Goal: Information Seeking & Learning: Check status

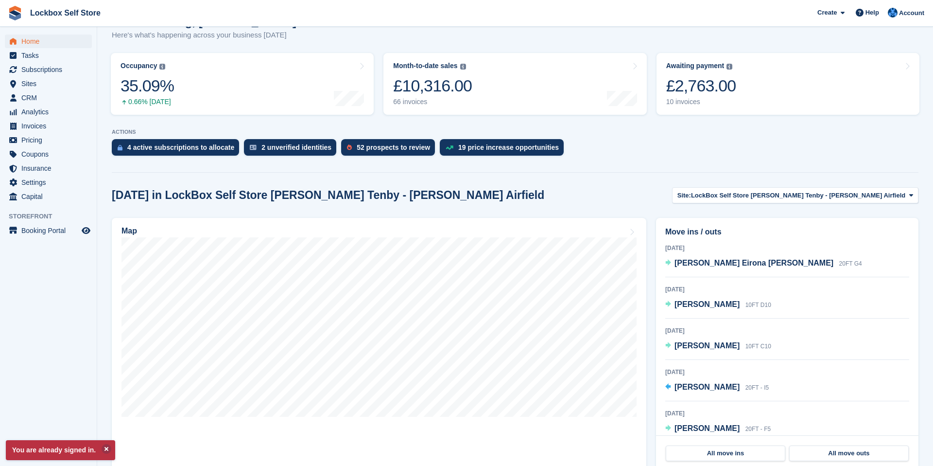
scroll to position [222, 0]
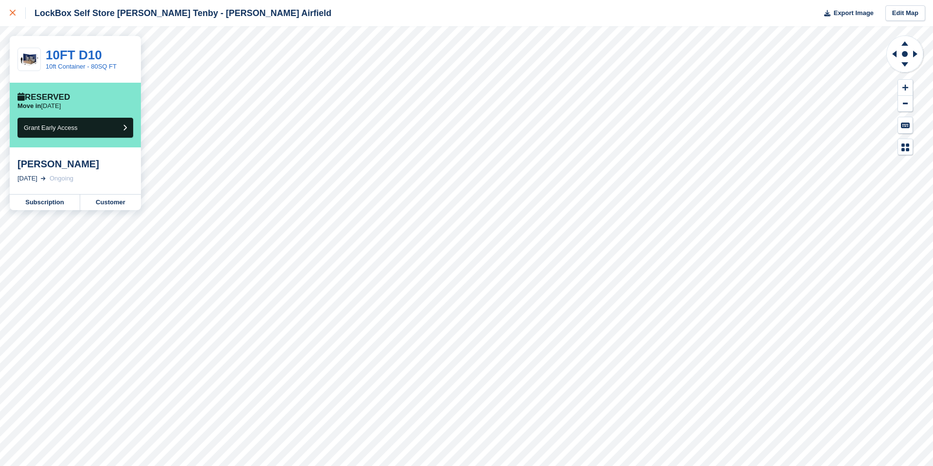
click at [13, 16] on icon at bounding box center [13, 13] width 6 height 6
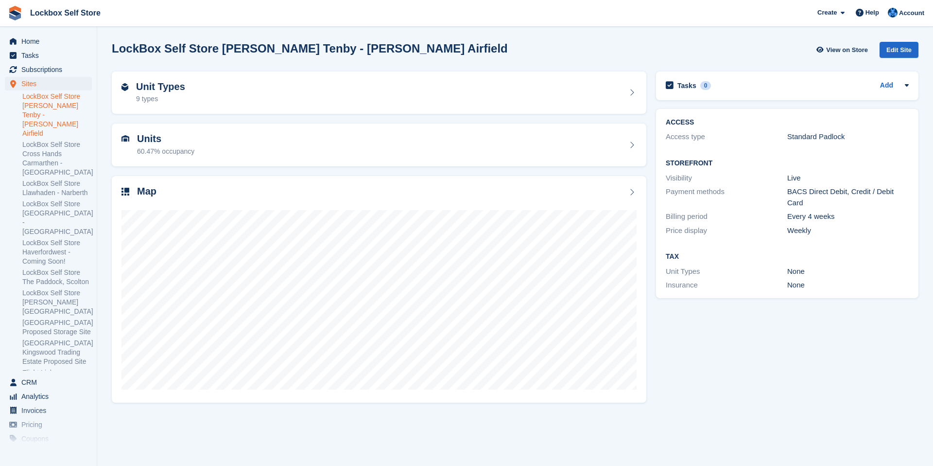
click at [79, 99] on link "LockBox Self Store [PERSON_NAME] Tenby - [PERSON_NAME] Airfield" at bounding box center [57, 115] width 70 height 46
click at [61, 44] on span "Home" at bounding box center [50, 42] width 58 height 14
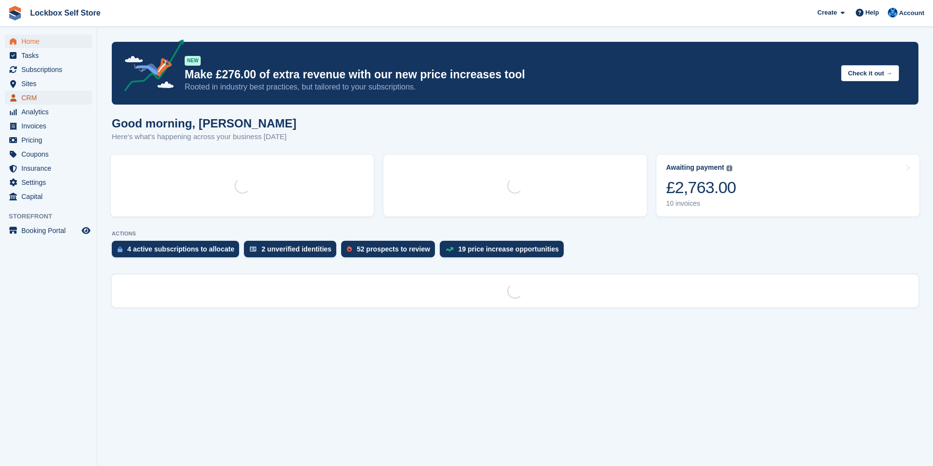
click at [16, 96] on span "menu" at bounding box center [13, 98] width 12 height 12
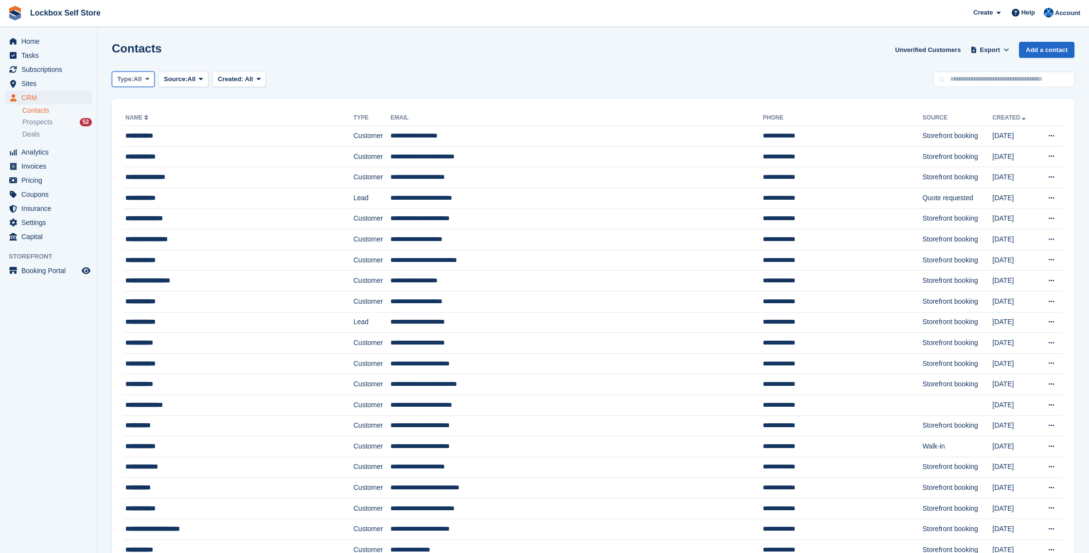
click at [121, 77] on span "Type:" at bounding box center [125, 79] width 17 height 10
click at [136, 131] on link "Customer" at bounding box center [158, 136] width 85 height 17
click at [199, 84] on button "Source: All" at bounding box center [183, 79] width 50 height 16
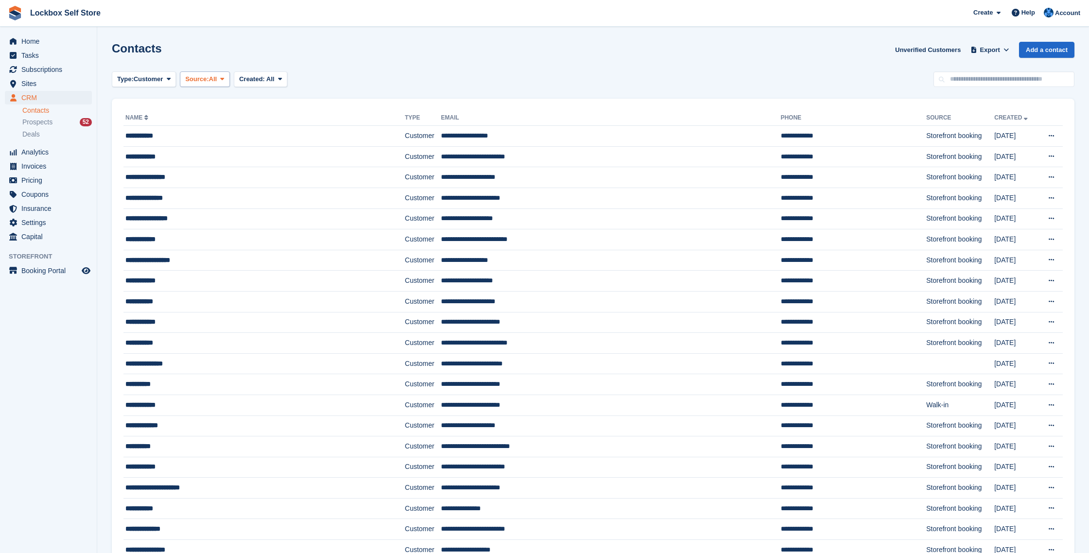
scroll to position [2, 0]
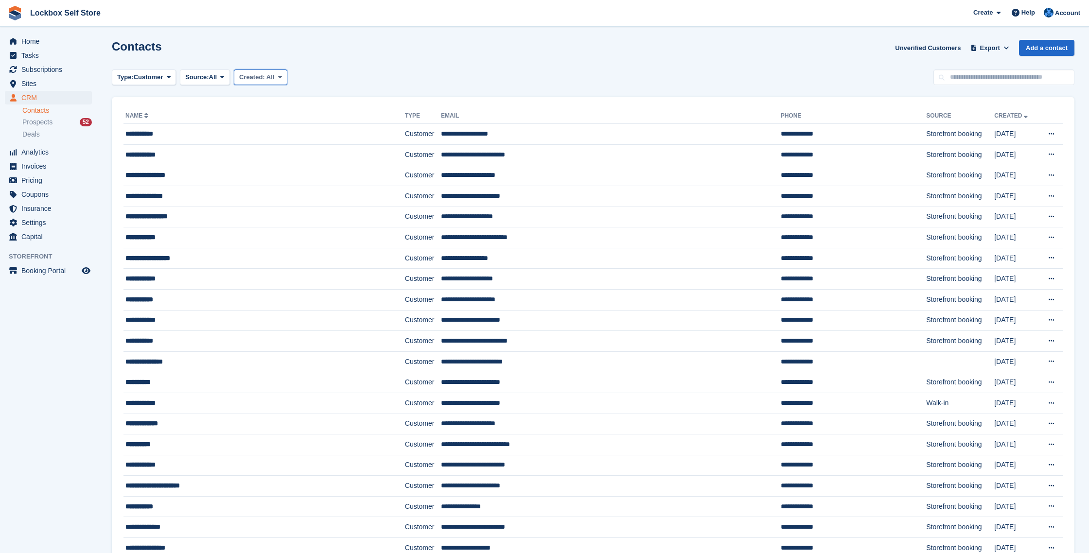
click at [284, 76] on span at bounding box center [280, 77] width 8 height 8
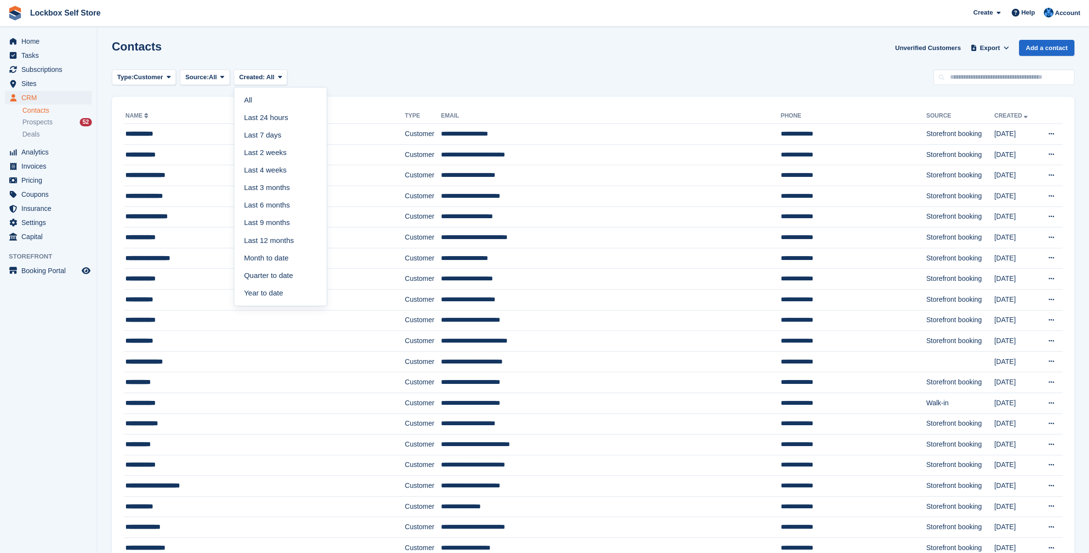
click at [348, 73] on div "Type: Customer All Lead Customer Source: All All Storefront Backoffice Pre-Open…" at bounding box center [593, 78] width 962 height 16
click at [233, 134] on div "**********" at bounding box center [239, 134] width 228 height 10
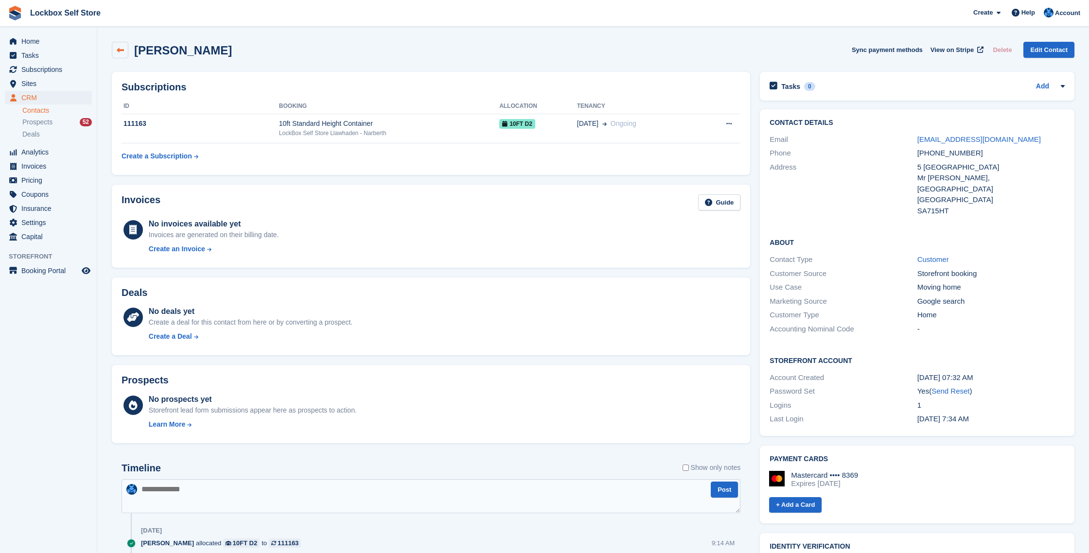
click at [120, 49] on icon at bounding box center [120, 50] width 7 height 7
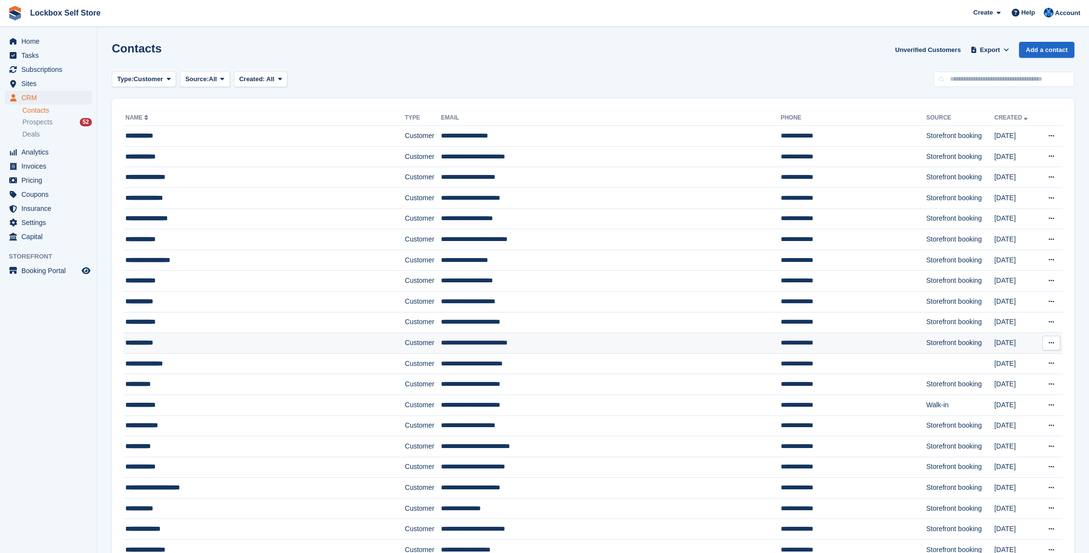
click at [172, 346] on div "**********" at bounding box center [239, 343] width 228 height 10
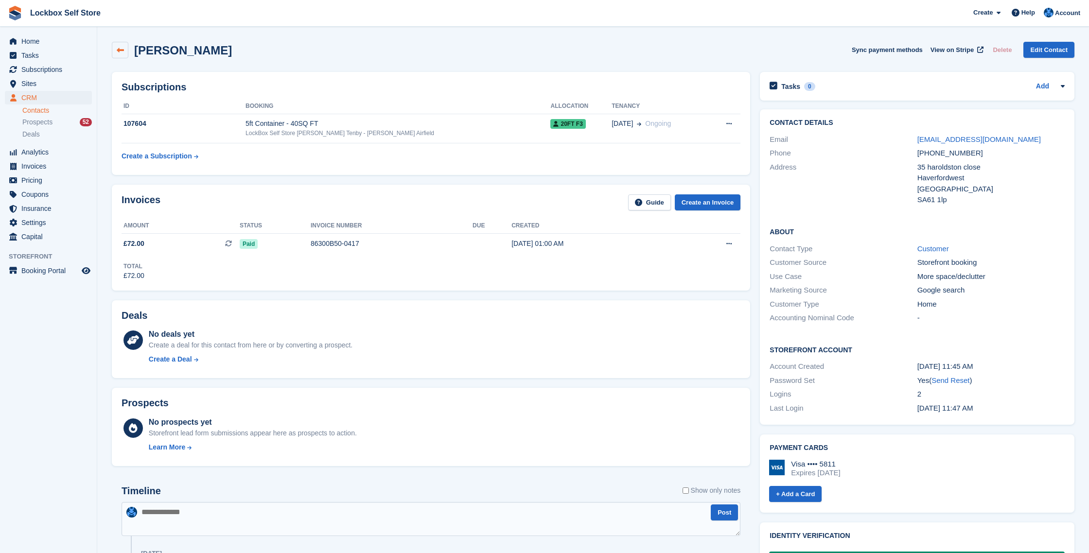
click at [120, 44] on link at bounding box center [120, 50] width 17 height 17
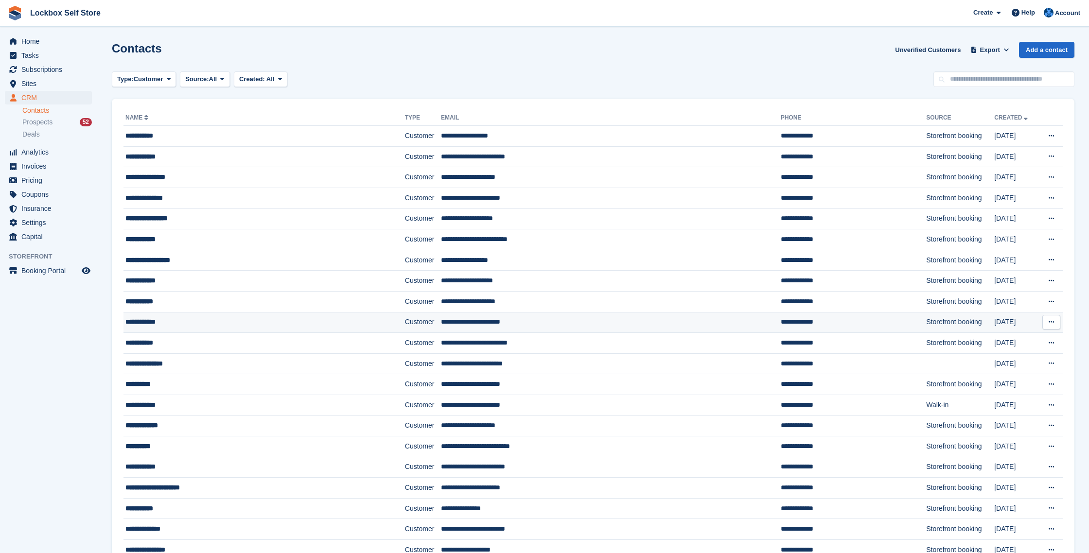
click at [211, 327] on td "**********" at bounding box center [263, 322] width 281 height 21
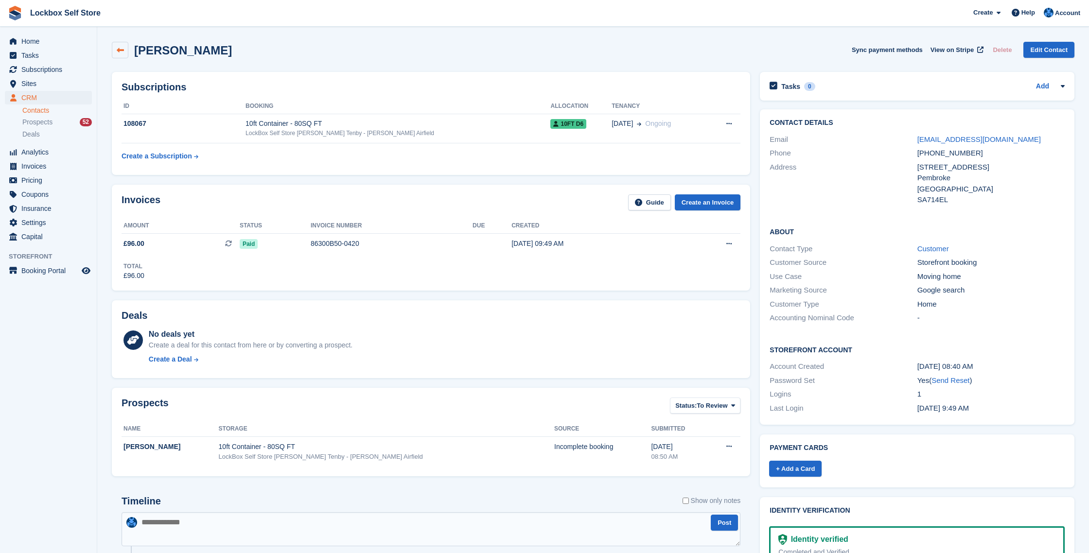
click at [124, 52] on link at bounding box center [120, 50] width 17 height 17
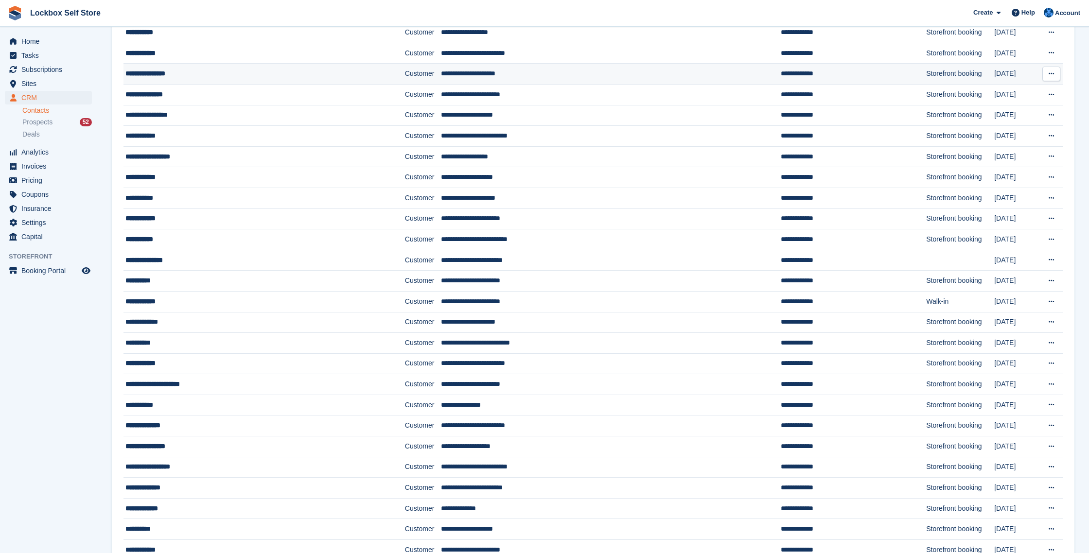
scroll to position [104, 0]
click at [926, 174] on td "Storefront booking" at bounding box center [960, 177] width 68 height 21
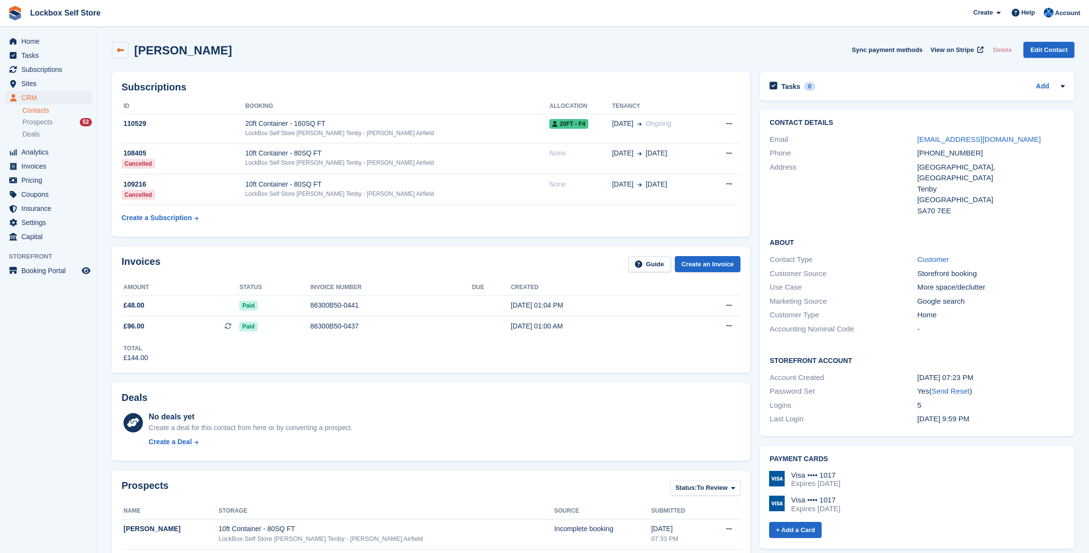
click at [123, 51] on icon at bounding box center [120, 50] width 7 height 7
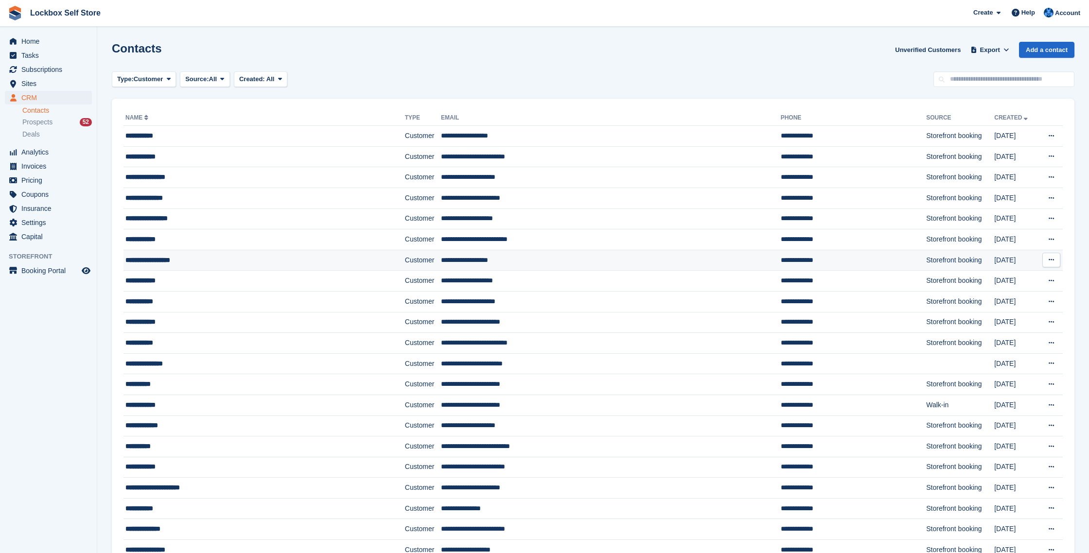
click at [251, 264] on div "**********" at bounding box center [239, 260] width 228 height 10
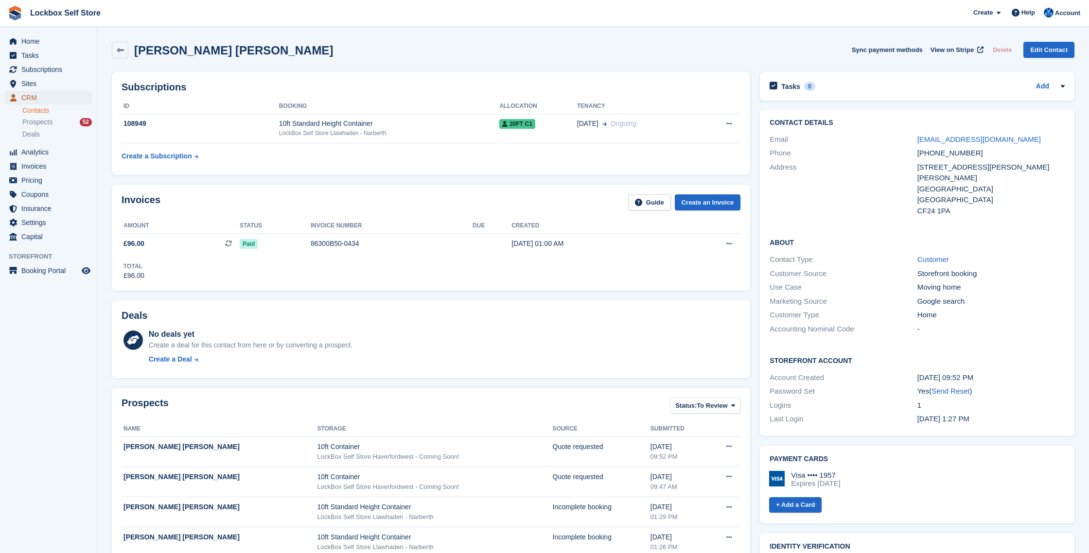
click at [19, 96] on link "CRM" at bounding box center [48, 98] width 87 height 14
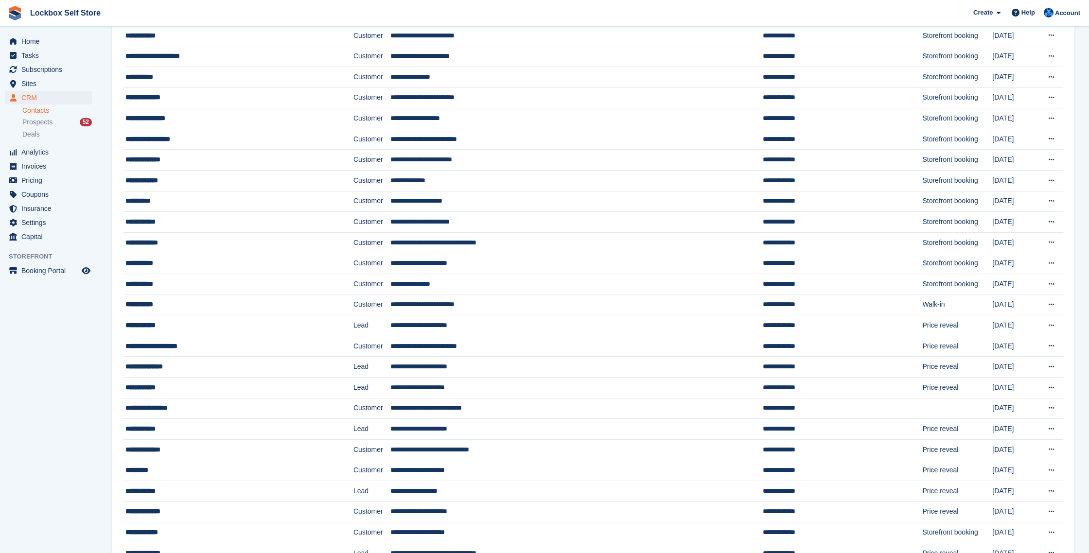
scroll to position [473, 0]
click at [181, 237] on div "**********" at bounding box center [215, 242] width 181 height 10
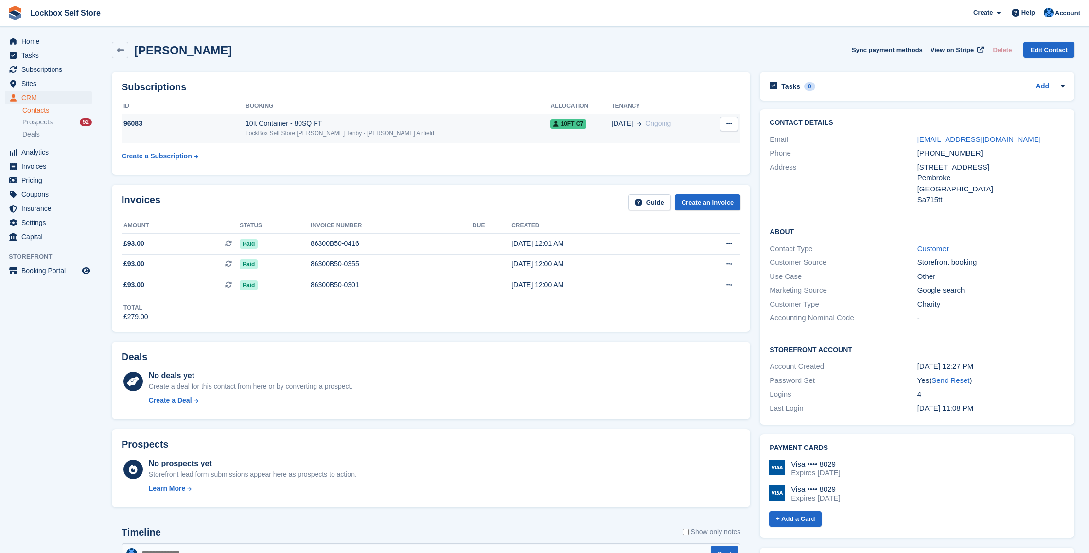
click at [222, 125] on div "96083" at bounding box center [184, 124] width 124 height 10
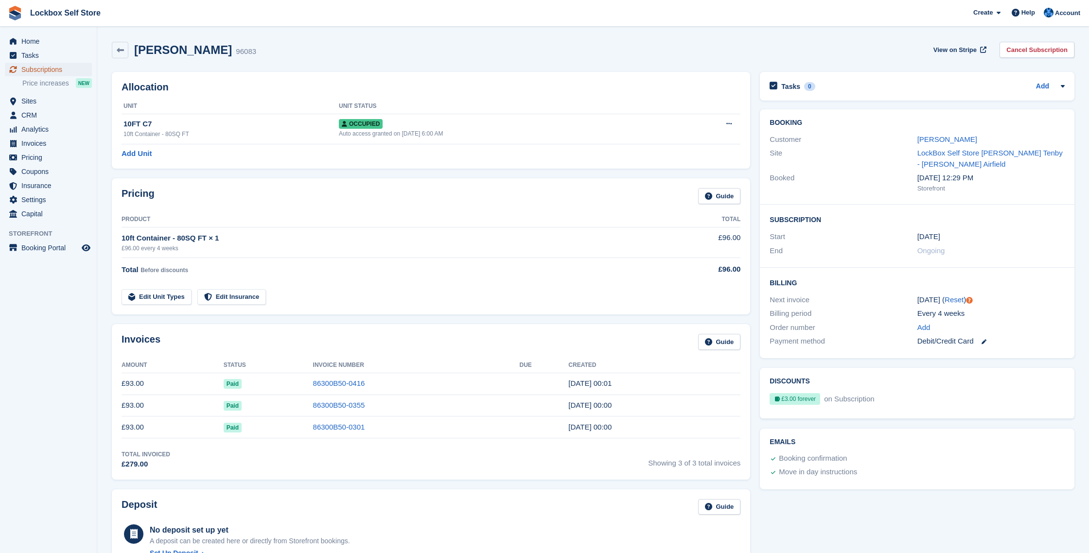
click at [41, 70] on span "Subscriptions" at bounding box center [50, 70] width 58 height 14
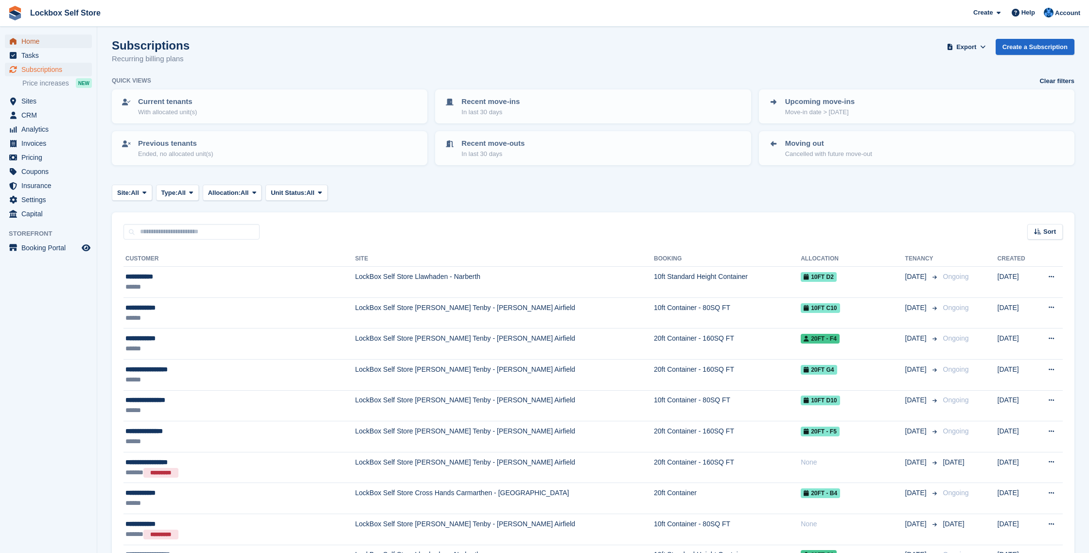
click at [55, 40] on span "Home" at bounding box center [50, 42] width 58 height 14
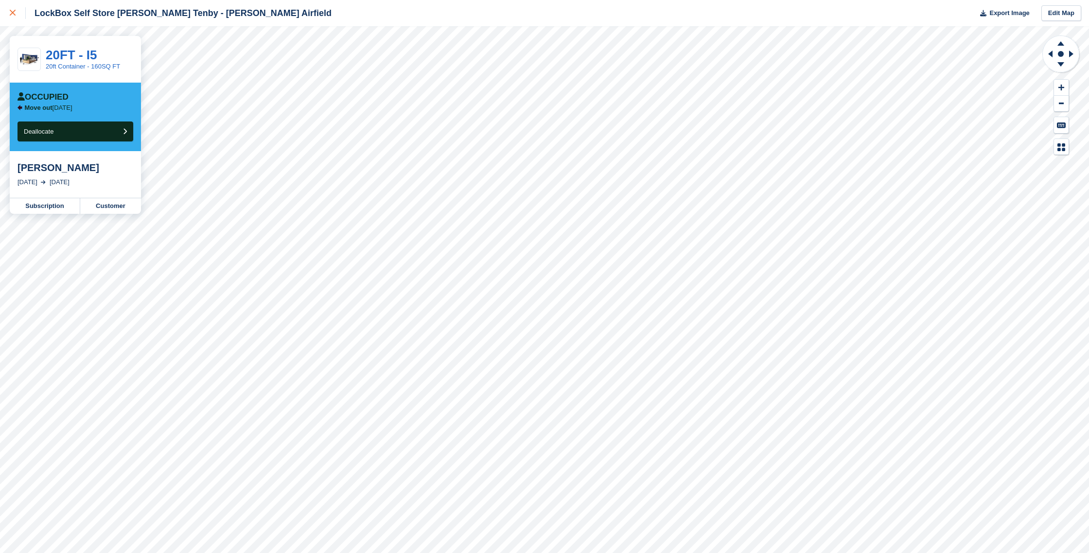
click at [12, 12] on icon at bounding box center [13, 13] width 6 height 6
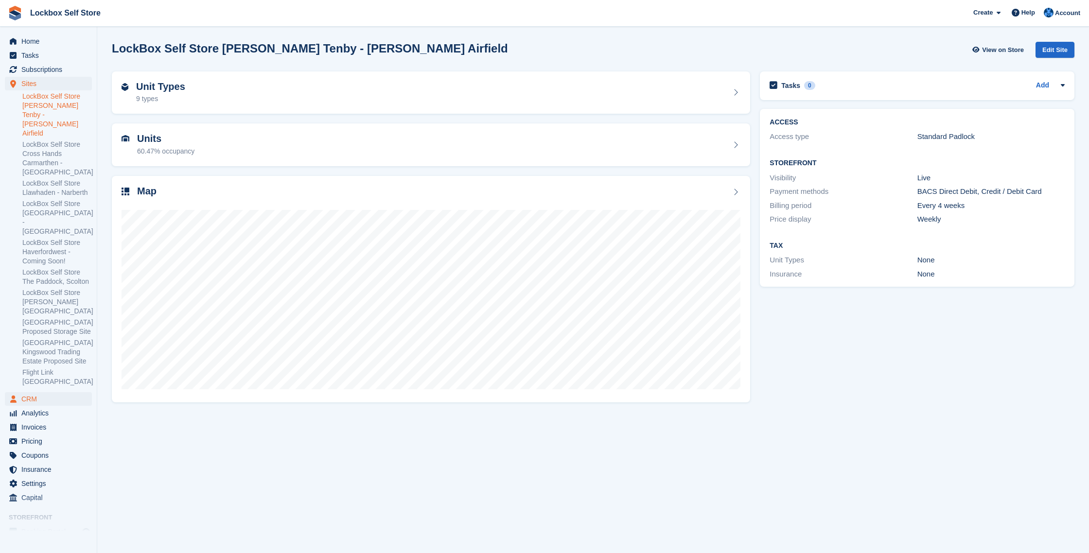
drag, startPoint x: 37, startPoint y: 380, endPoint x: 35, endPoint y: 386, distance: 6.6
click at [37, 380] on div "Sites Sites Sites LockBox Self Store Carew Tenby - Carew Airfield LockBox Self …" at bounding box center [48, 234] width 97 height 315
click at [35, 392] on span "CRM" at bounding box center [50, 399] width 58 height 14
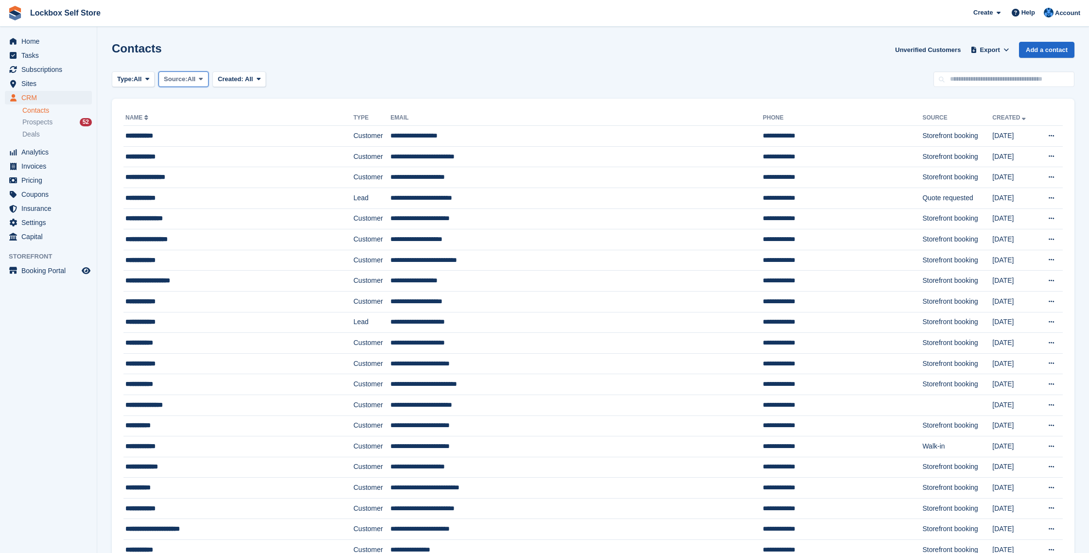
click at [182, 80] on span "Source:" at bounding box center [175, 79] width 23 height 10
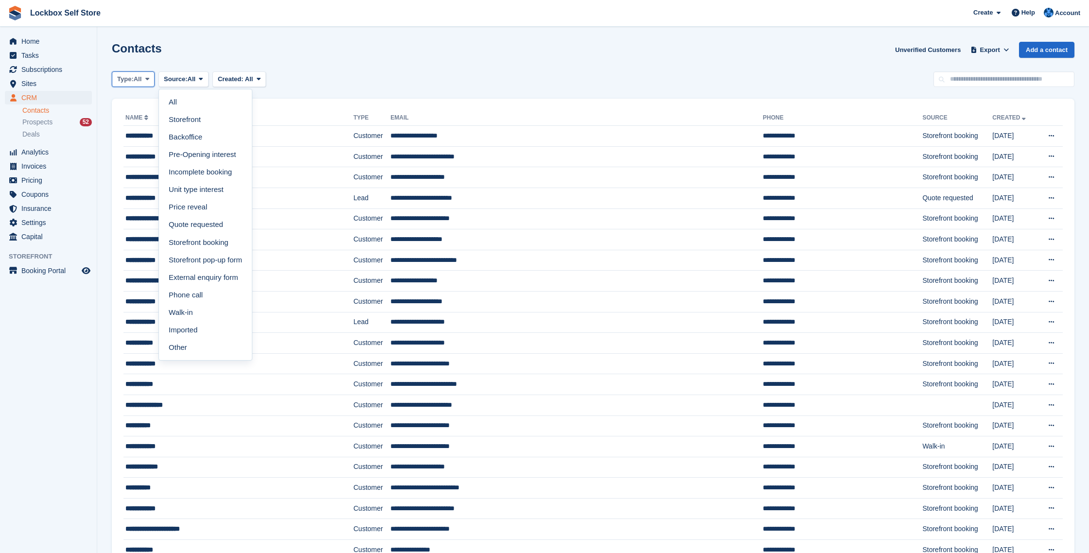
click at [142, 82] on span "All" at bounding box center [138, 79] width 8 height 10
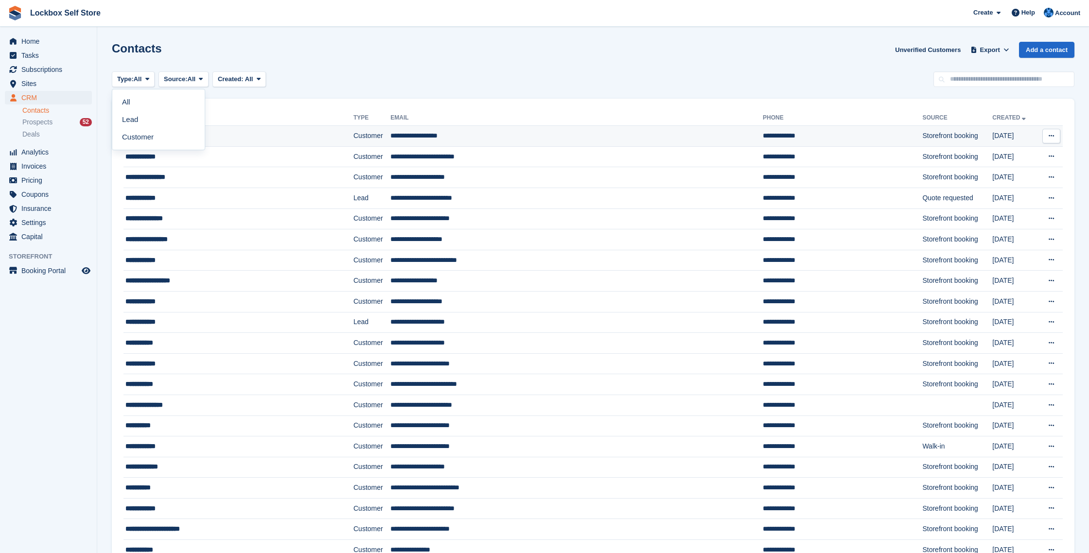
click at [151, 131] on link "Customer" at bounding box center [158, 136] width 85 height 17
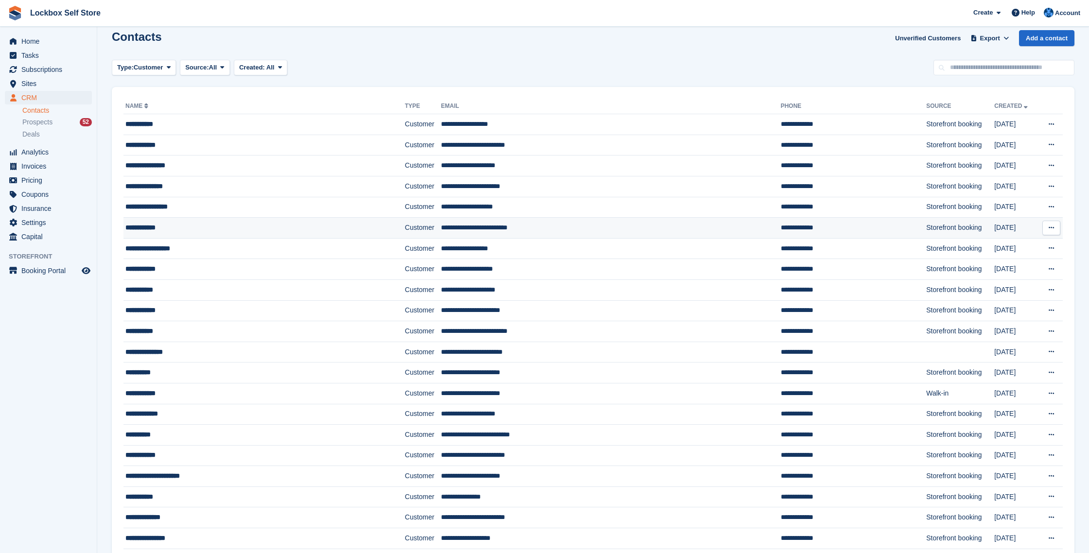
scroll to position [23, 0]
